Goal: Task Accomplishment & Management: Complete application form

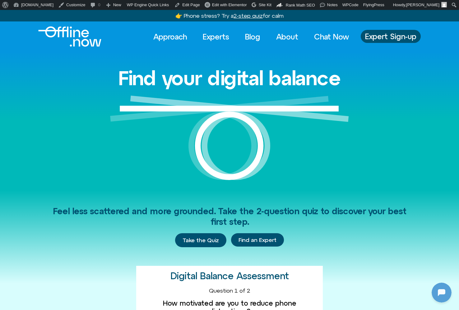
scroll to position [82, 0]
click at [212, 39] on link "Experts" at bounding box center [216, 37] width 38 height 14
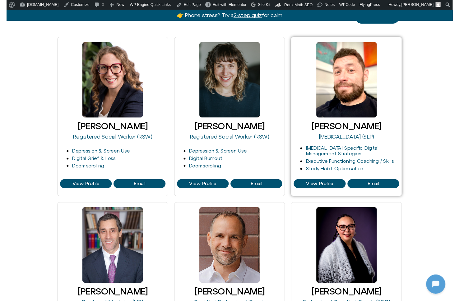
scroll to position [98, 0]
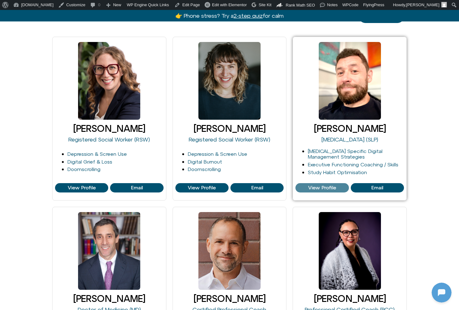
click at [333, 189] on span "View Profile" at bounding box center [322, 188] width 28 height 6
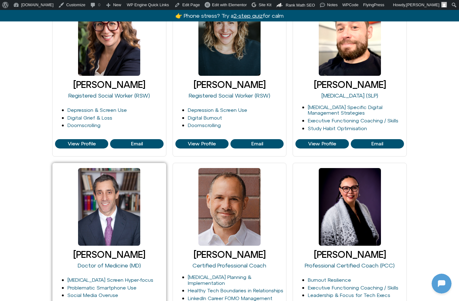
scroll to position [178, 0]
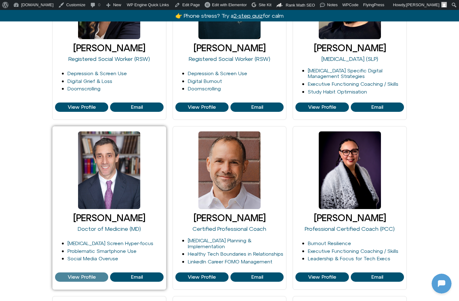
click at [85, 277] on span "View Profile" at bounding box center [82, 278] width 28 height 6
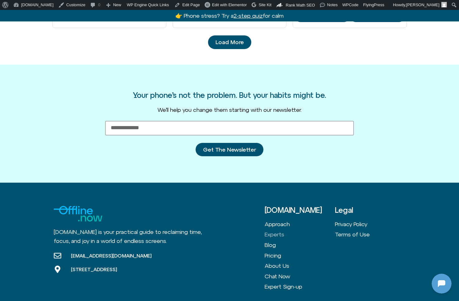
scroll to position [728, 0]
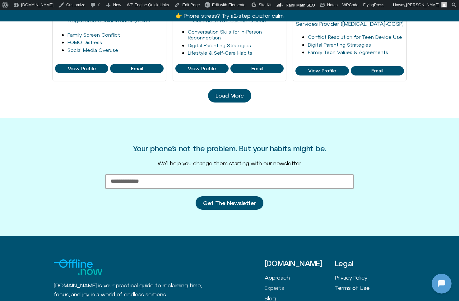
click at [237, 94] on span "Load More" at bounding box center [230, 96] width 28 height 6
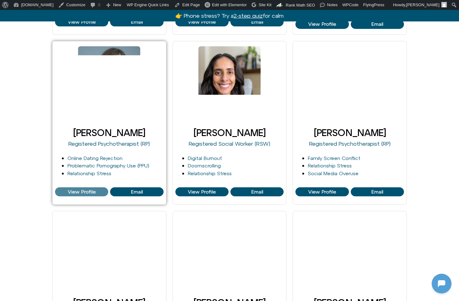
scroll to position [775, 0]
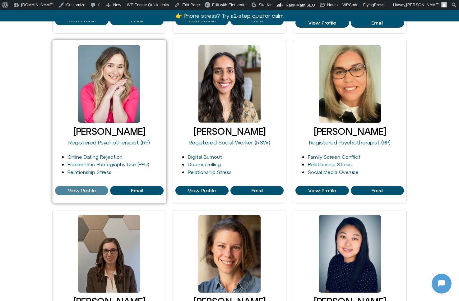
click at [68, 188] on span "View Profile" at bounding box center [82, 191] width 28 height 6
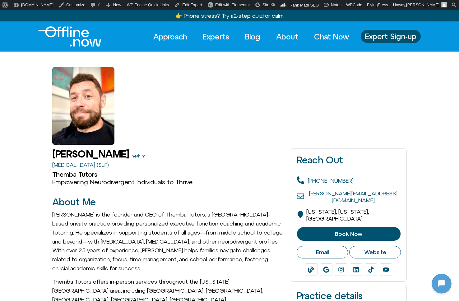
scroll to position [82, 0]
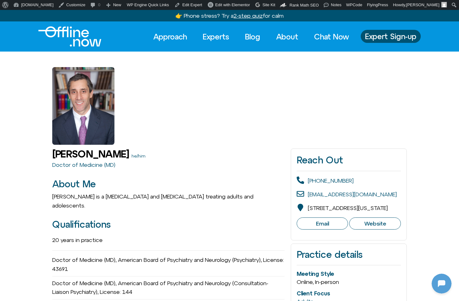
scroll to position [82, 0]
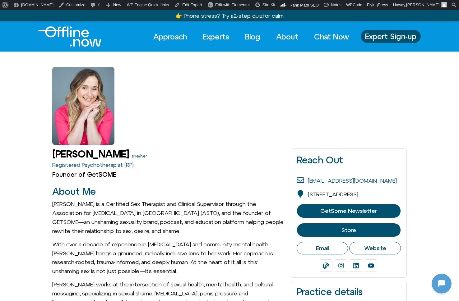
scroll to position [82, 0]
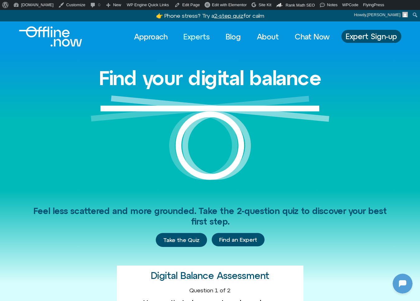
scroll to position [82, 0]
click at [366, 35] on span "Expert Sign-up" at bounding box center [371, 36] width 51 height 8
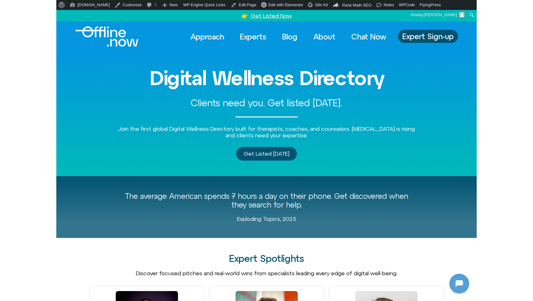
scroll to position [82, 0]
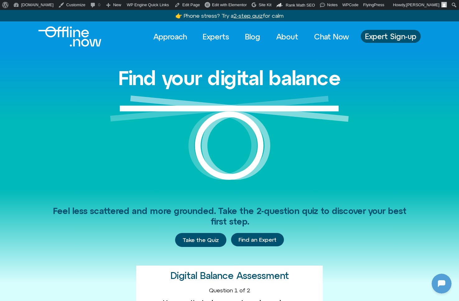
scroll to position [82, 0]
click at [210, 35] on link "Experts" at bounding box center [216, 37] width 38 height 14
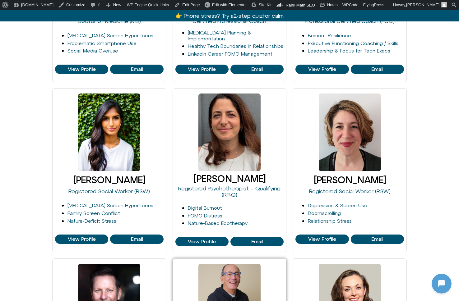
scroll to position [294, 0]
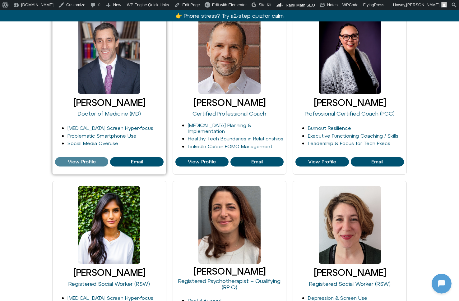
click at [76, 159] on span "View Profile" at bounding box center [82, 162] width 28 height 6
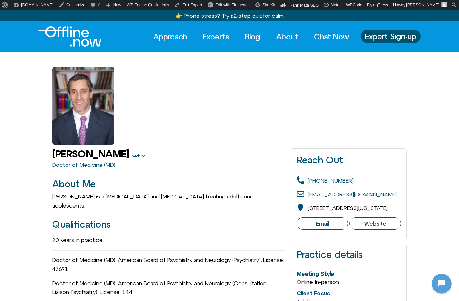
scroll to position [82, 0]
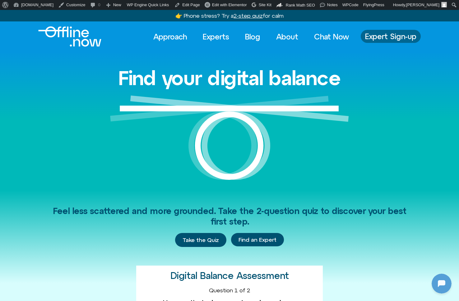
click at [383, 39] on span "Expert Sign-up" at bounding box center [390, 36] width 51 height 8
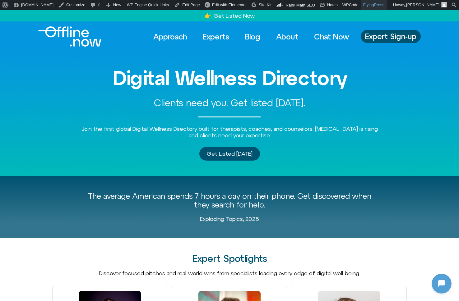
click at [363, 6] on link "FlyingPress" at bounding box center [374, 5] width 26 height 10
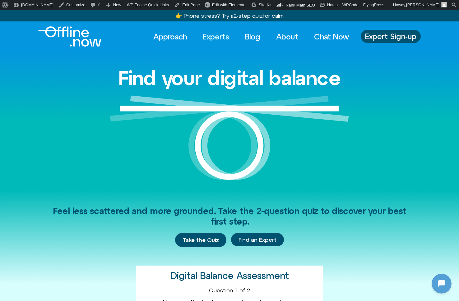
scroll to position [82, 0]
click at [211, 35] on link "Experts" at bounding box center [216, 37] width 38 height 14
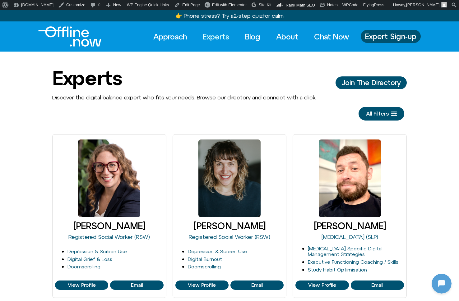
scroll to position [82, 0]
click at [387, 39] on span "Expert Sign-up" at bounding box center [390, 36] width 51 height 8
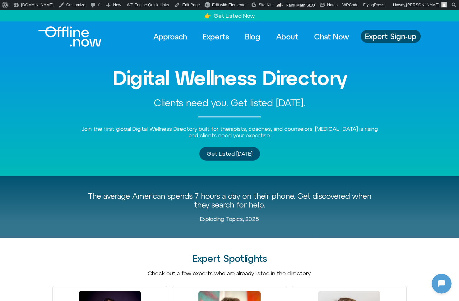
scroll to position [82, 0]
